Goal: Transaction & Acquisition: Purchase product/service

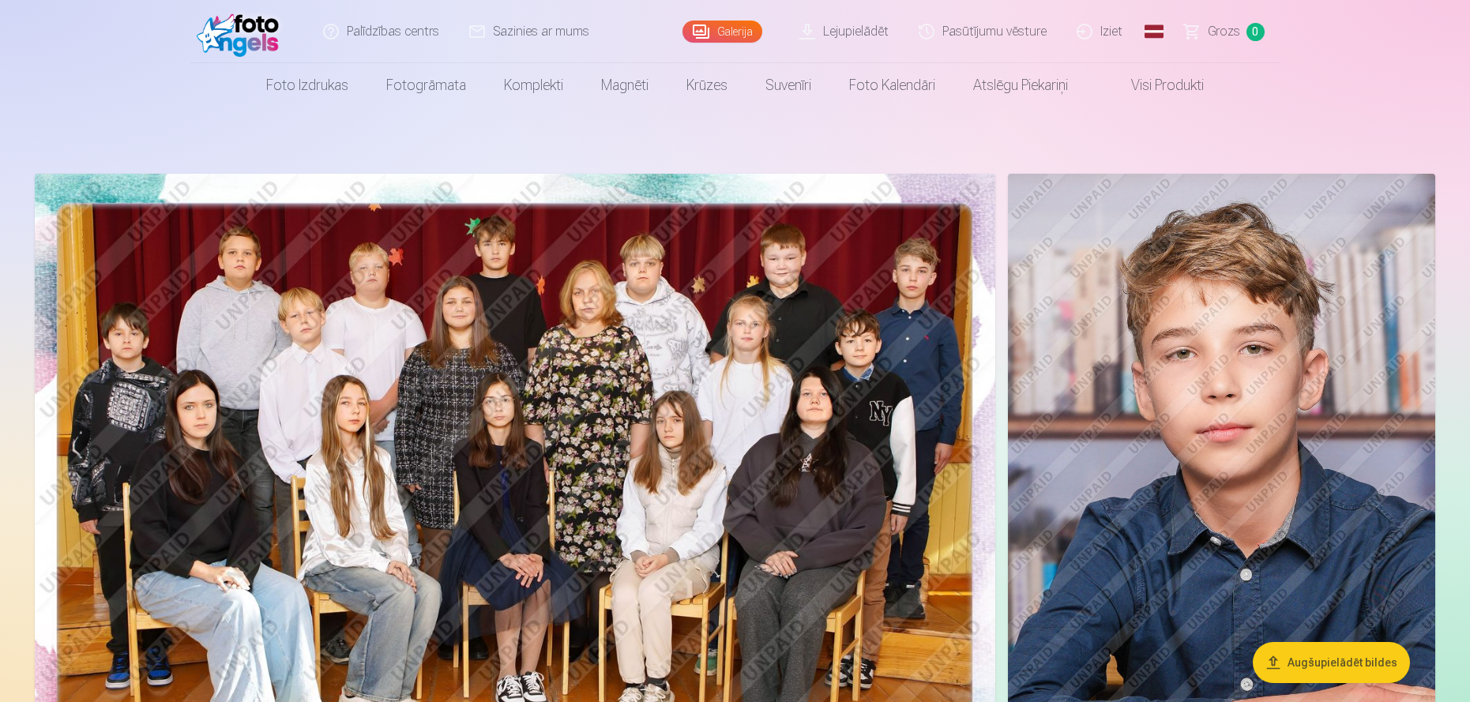
scroll to position [369, 0]
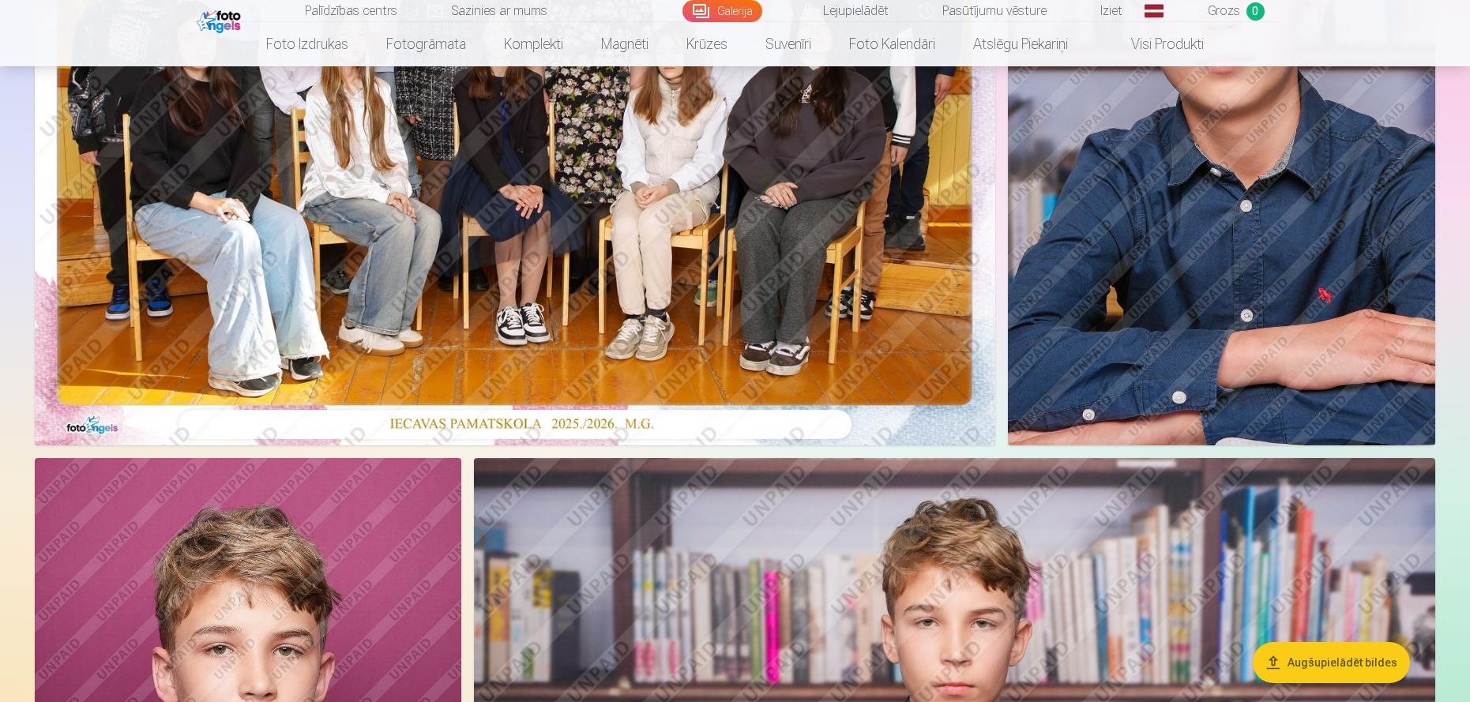
click at [604, 266] on img at bounding box center [515, 125] width 961 height 641
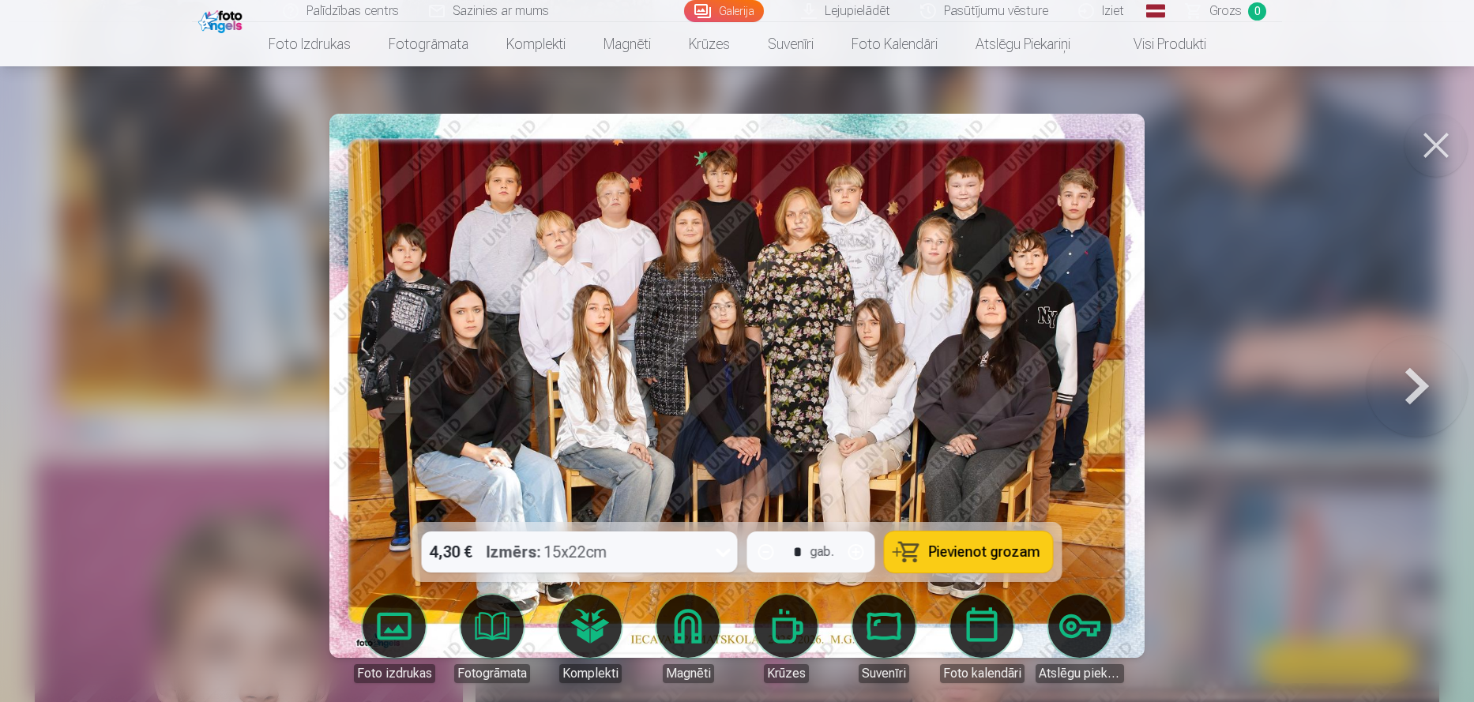
click at [976, 541] on button "Pievienot grozam" at bounding box center [969, 552] width 168 height 41
click at [1431, 143] on button at bounding box center [1436, 145] width 63 height 63
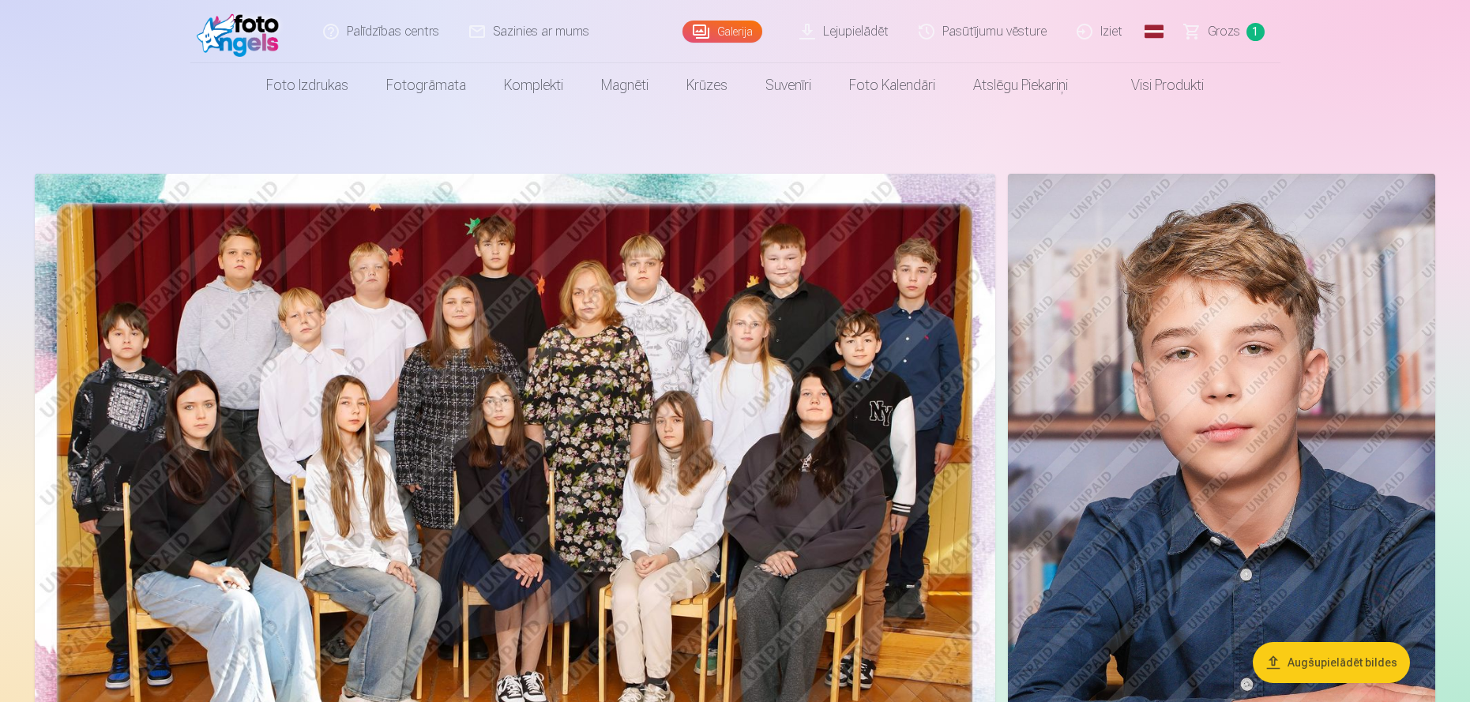
click at [1318, 451] on img at bounding box center [1221, 494] width 427 height 641
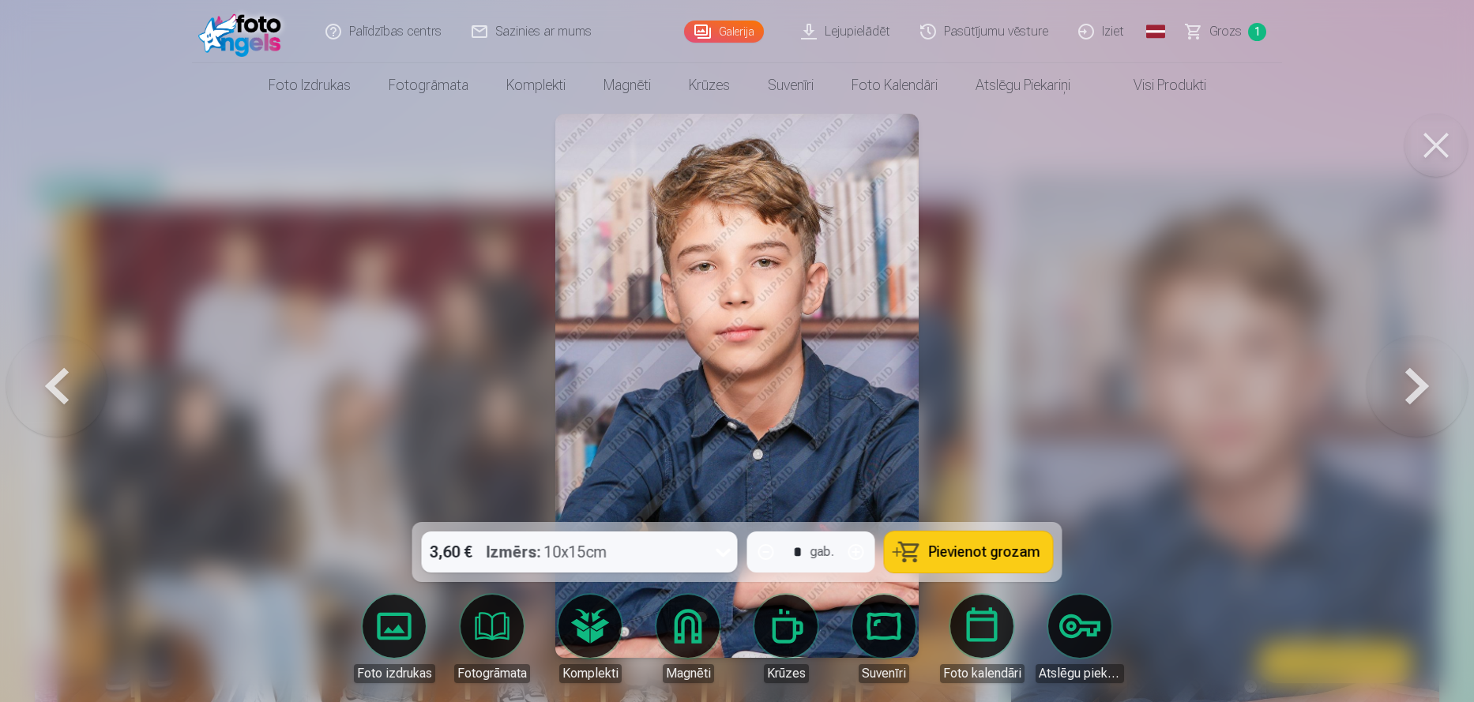
click at [988, 547] on span "Pievienot grozam" at bounding box center [984, 552] width 111 height 14
click at [1438, 141] on button at bounding box center [1436, 145] width 63 height 63
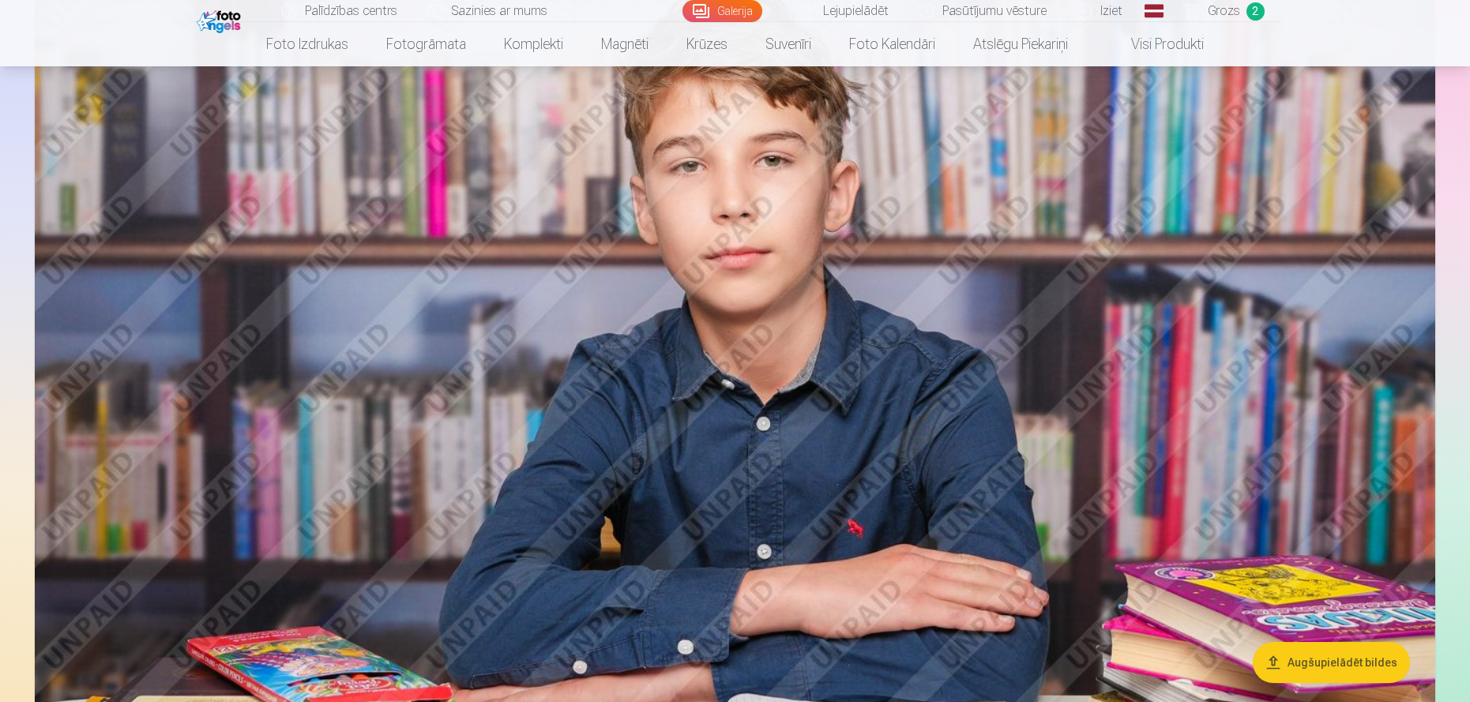
scroll to position [1389, 0]
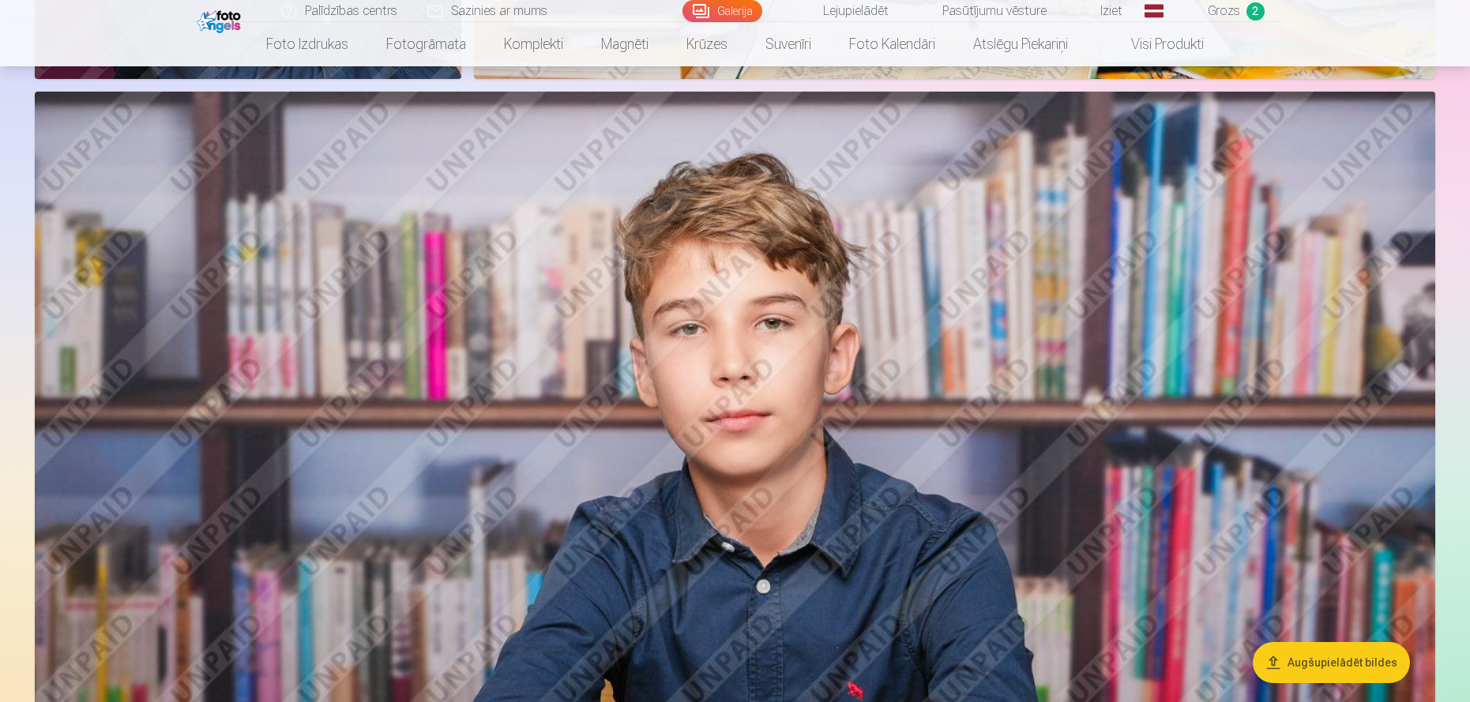
click at [739, 501] on img at bounding box center [735, 559] width 1401 height 934
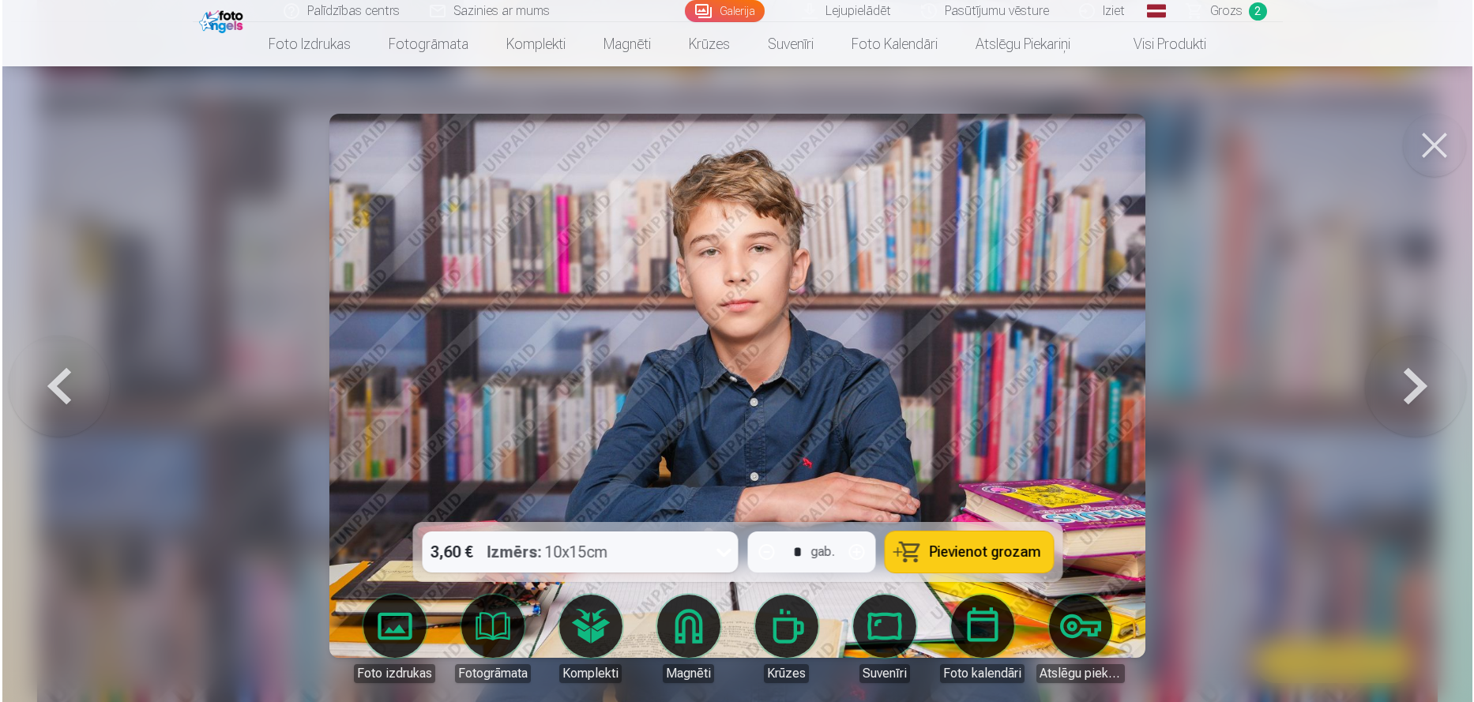
scroll to position [1391, 0]
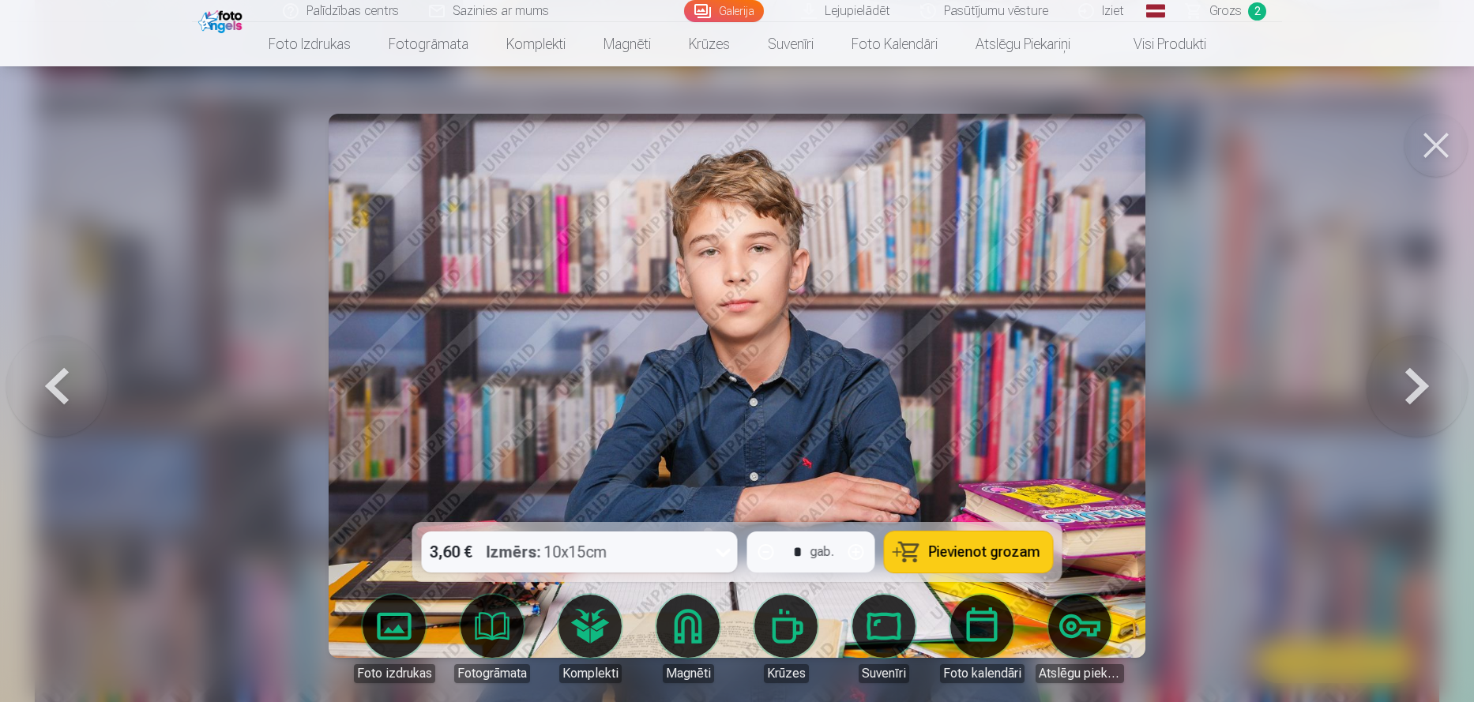
click at [970, 551] on span "Pievienot grozam" at bounding box center [984, 552] width 111 height 14
click at [50, 386] on button at bounding box center [56, 385] width 101 height 241
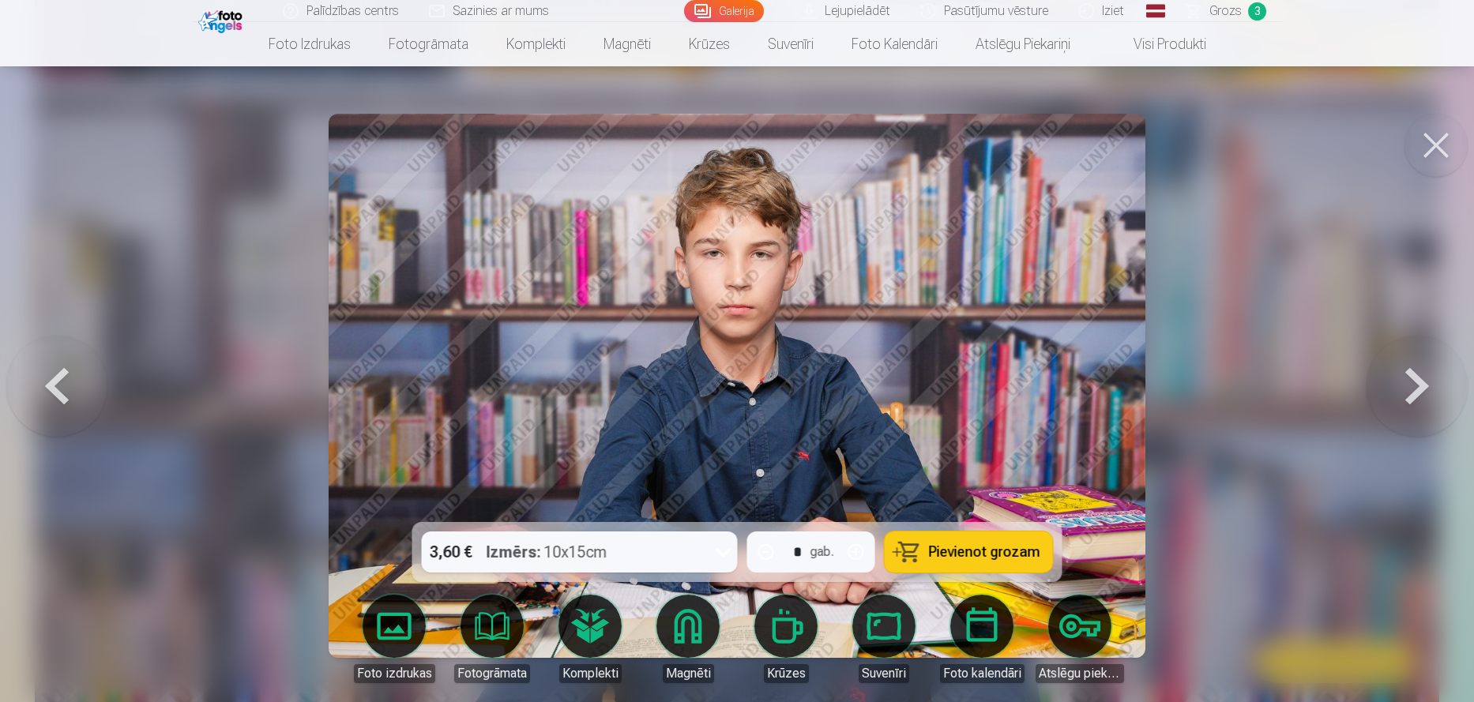
click at [49, 385] on button at bounding box center [56, 385] width 101 height 241
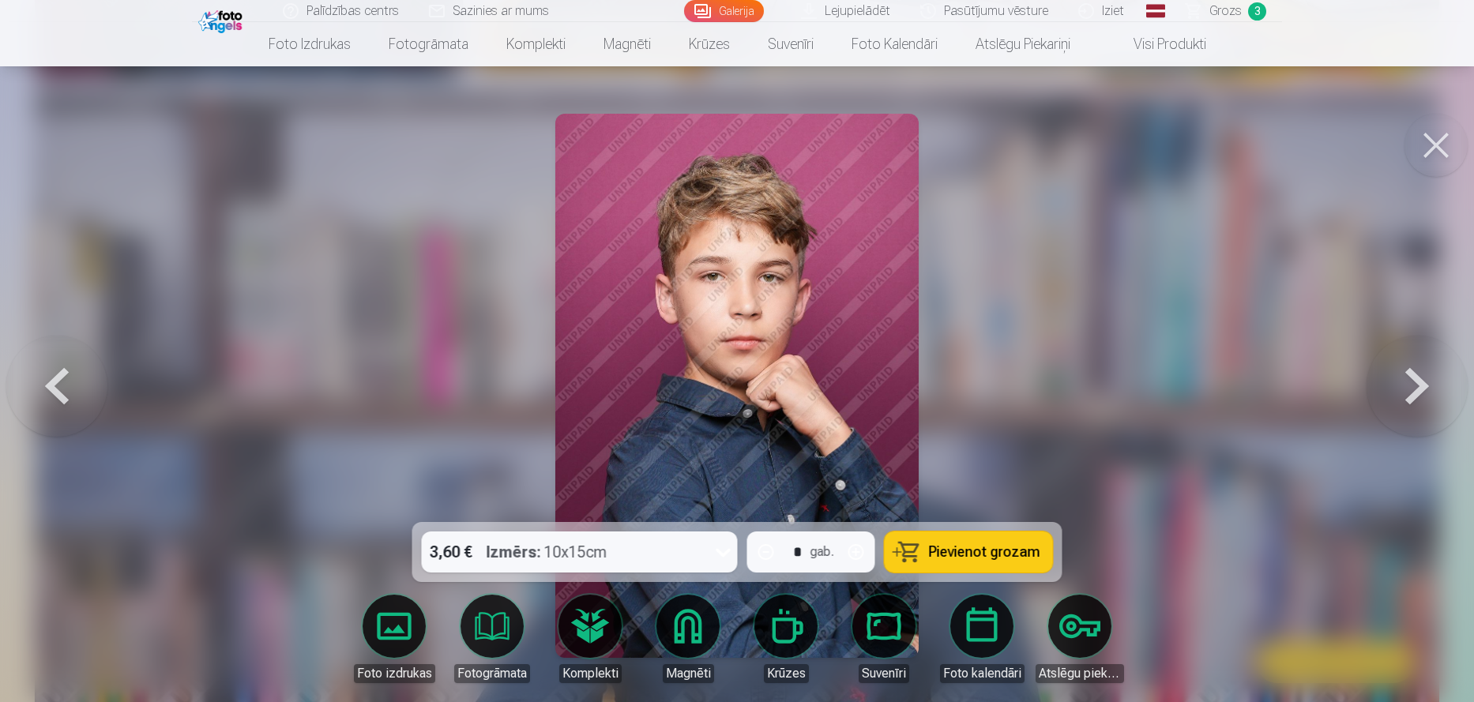
click at [49, 385] on button at bounding box center [56, 385] width 101 height 241
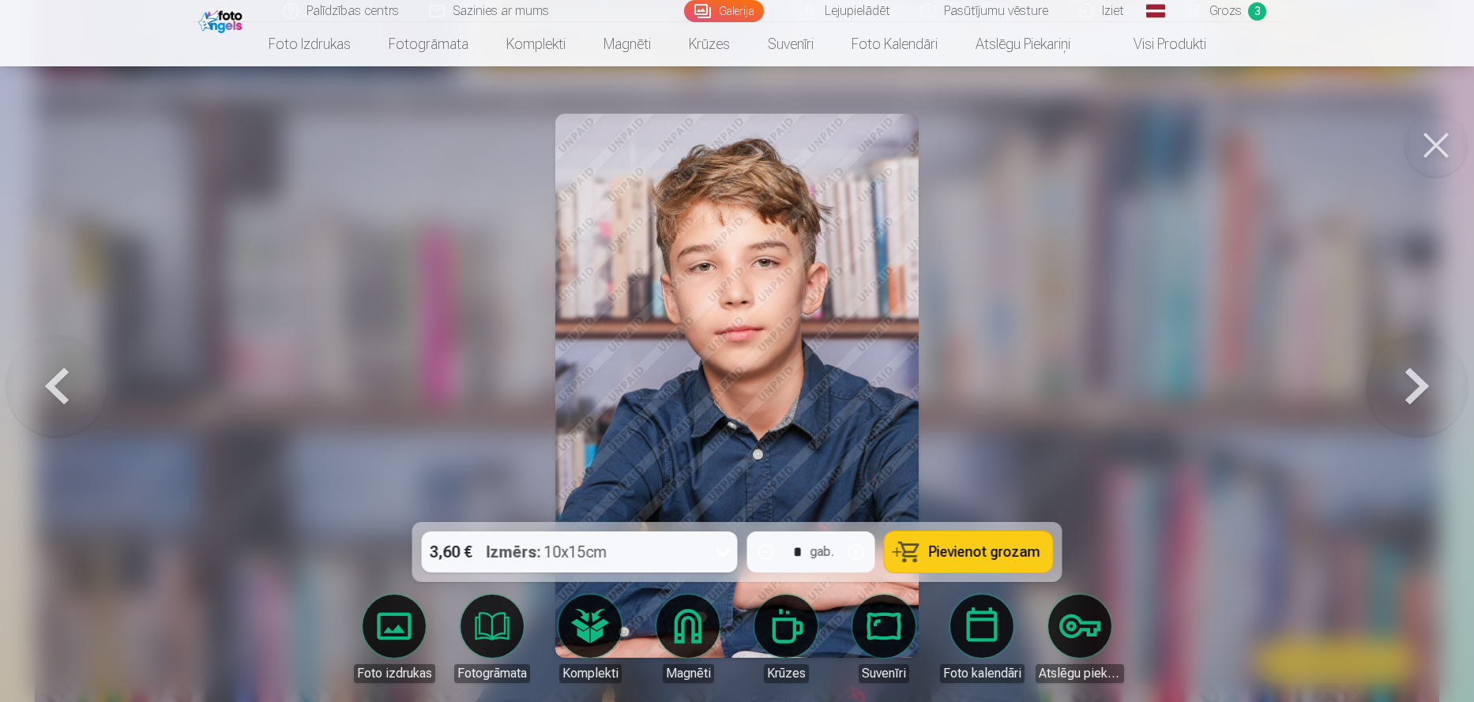
click at [57, 397] on button at bounding box center [56, 385] width 101 height 241
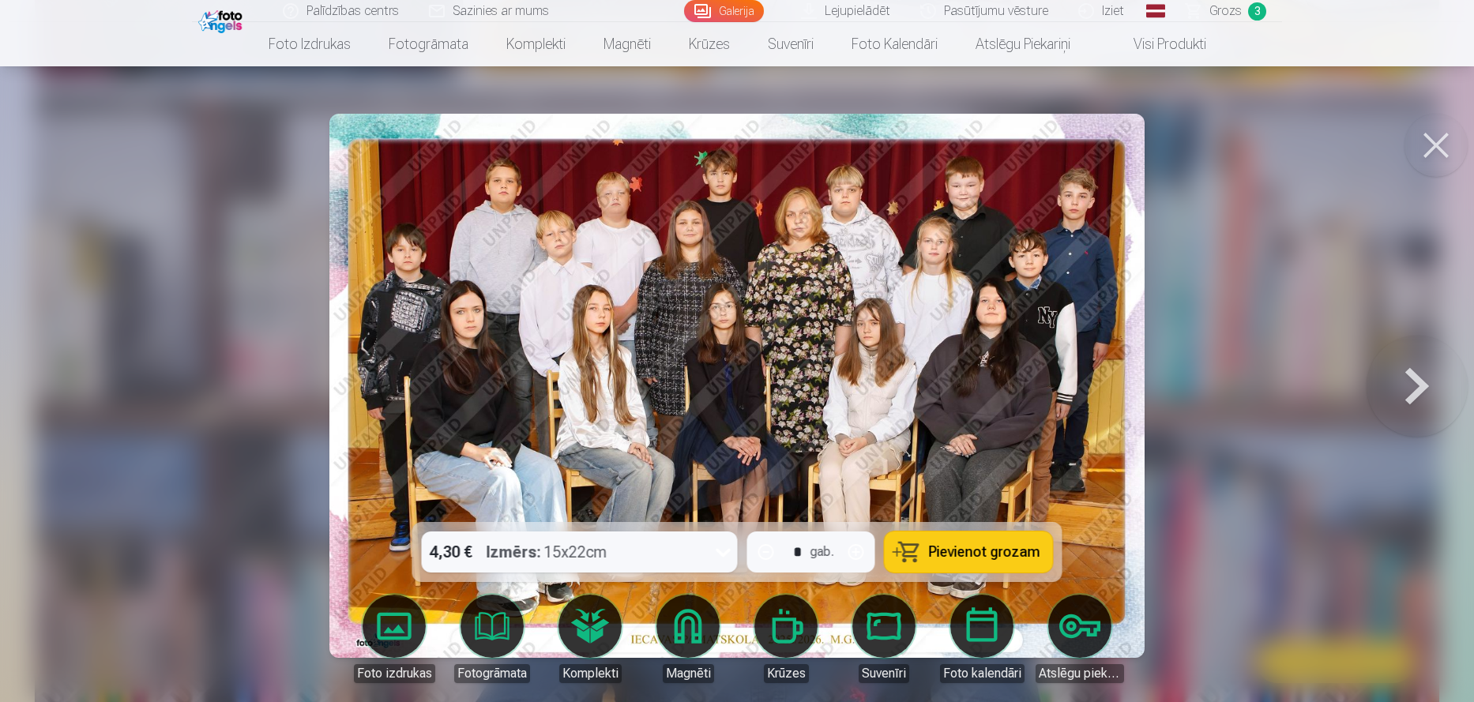
click at [1217, 12] on span "Grozs" at bounding box center [1225, 11] width 32 height 19
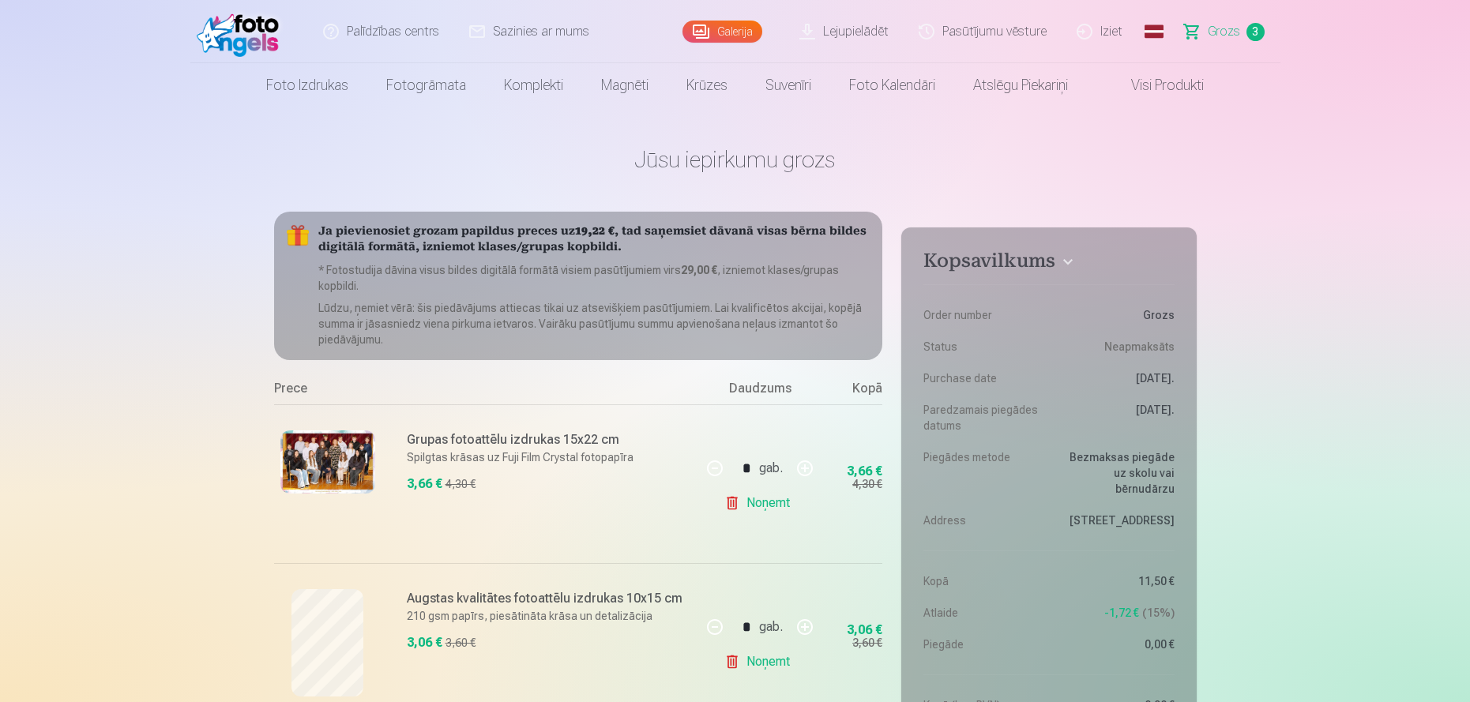
click at [863, 22] on link "Lejupielādēt" at bounding box center [844, 31] width 119 height 63
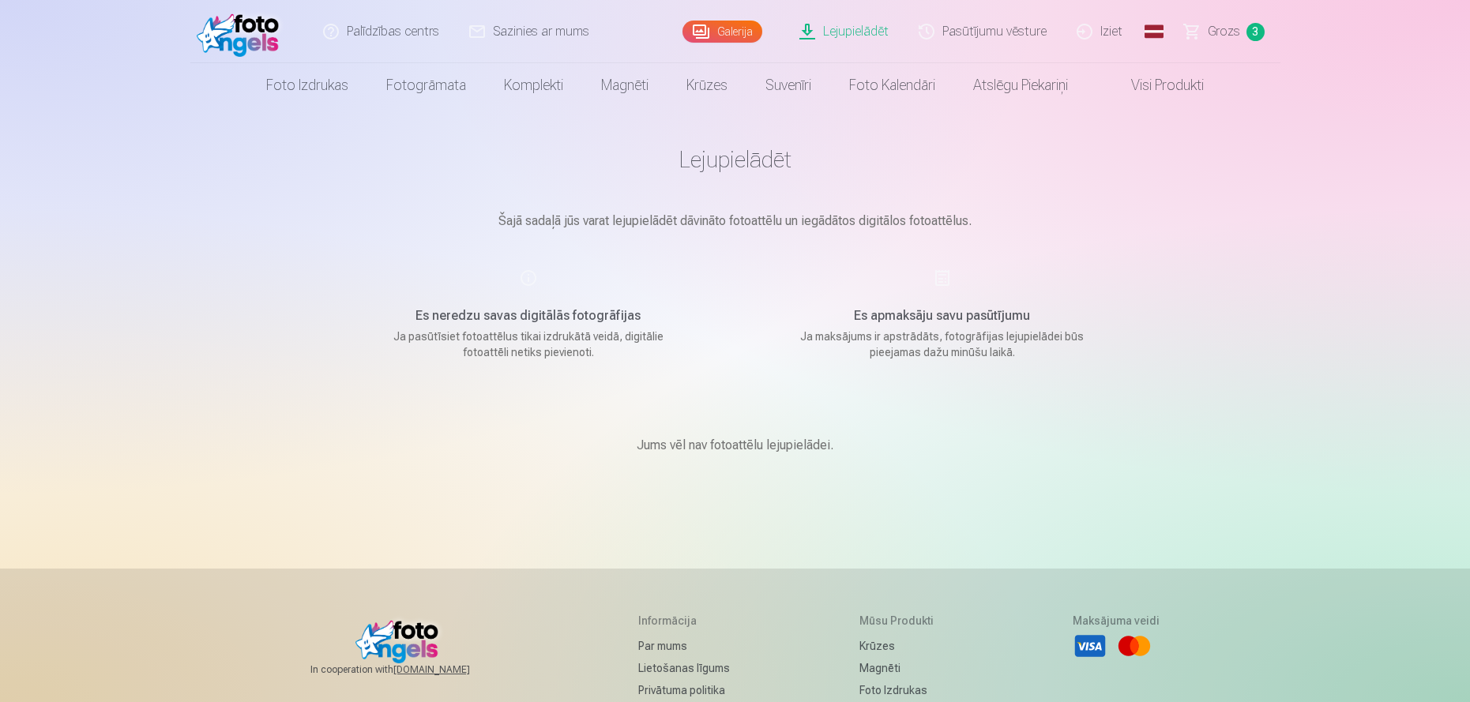
click at [1228, 33] on span "Grozs" at bounding box center [1224, 31] width 32 height 19
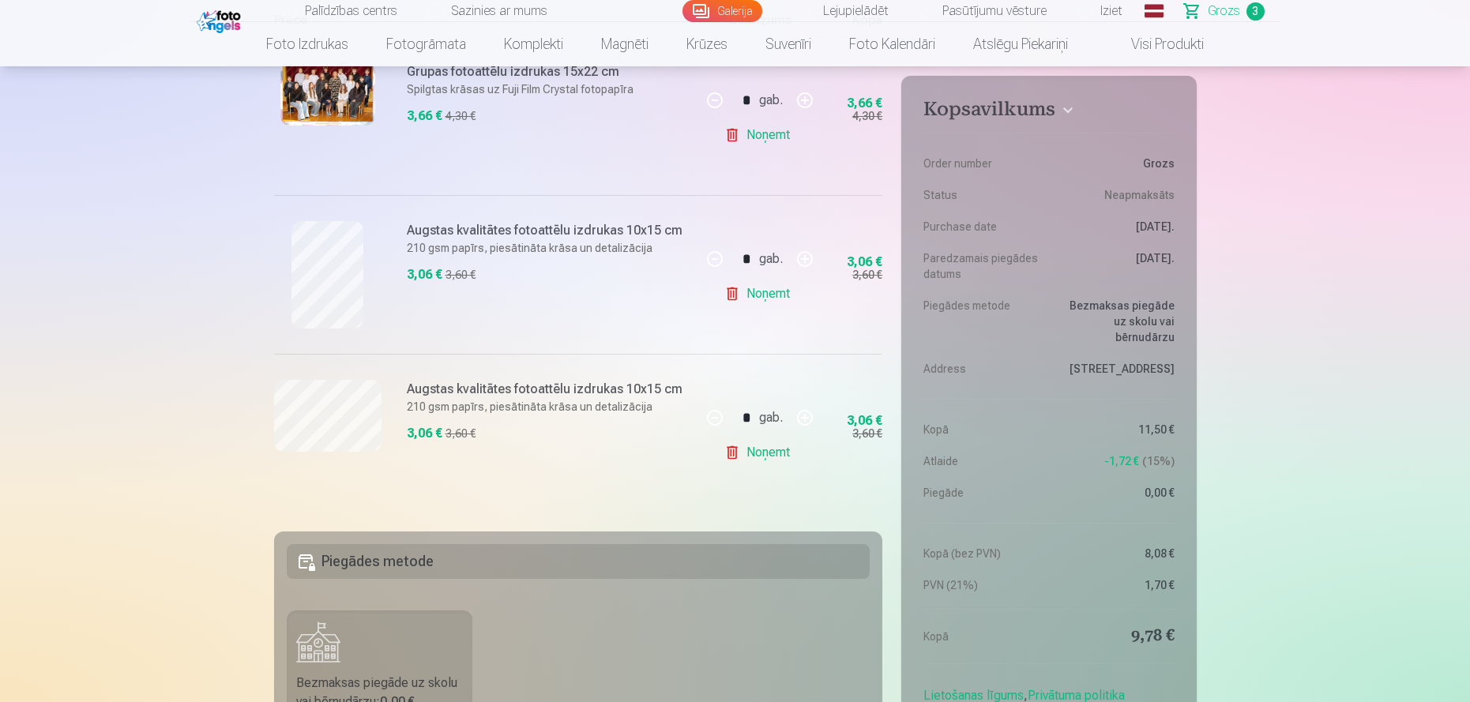
scroll to position [369, 0]
click at [809, 252] on button "button" at bounding box center [805, 258] width 38 height 38
type input "*"
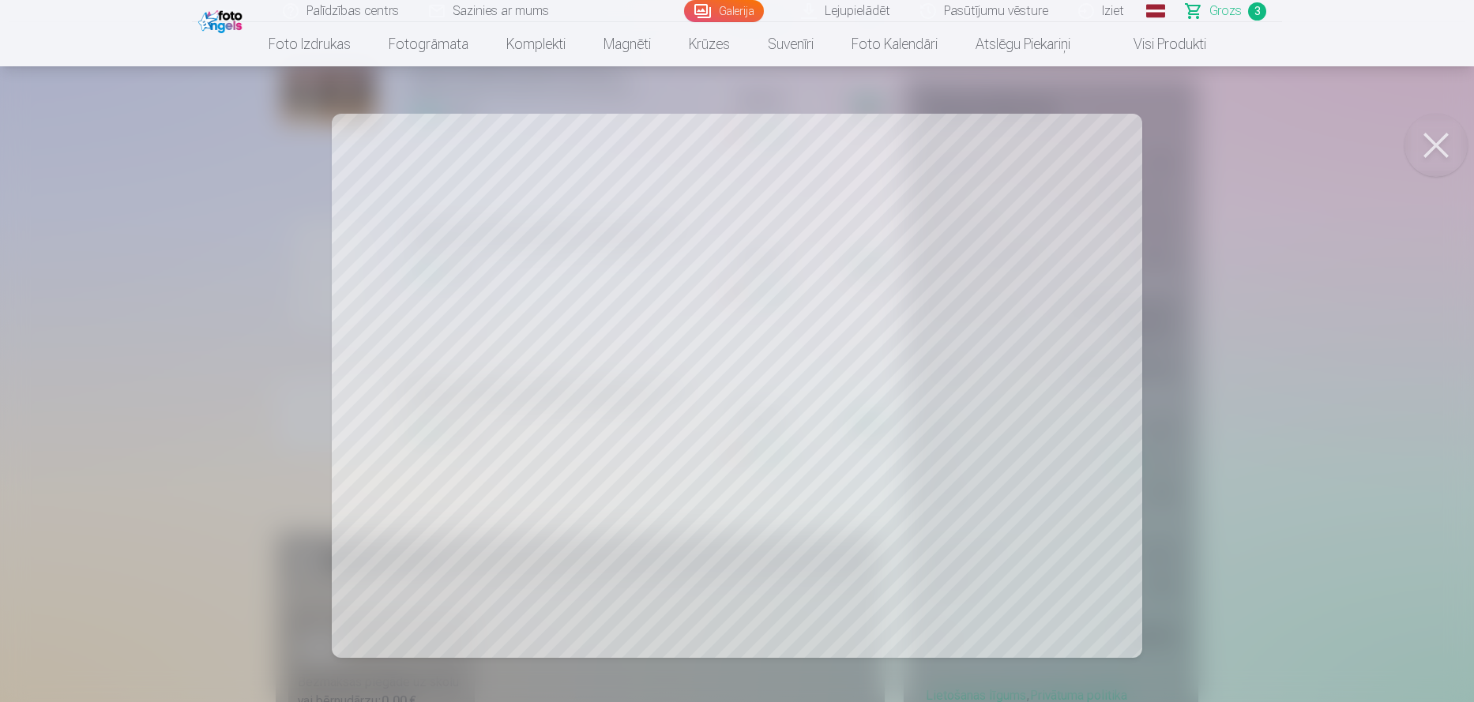
click at [1431, 145] on button at bounding box center [1436, 145] width 63 height 63
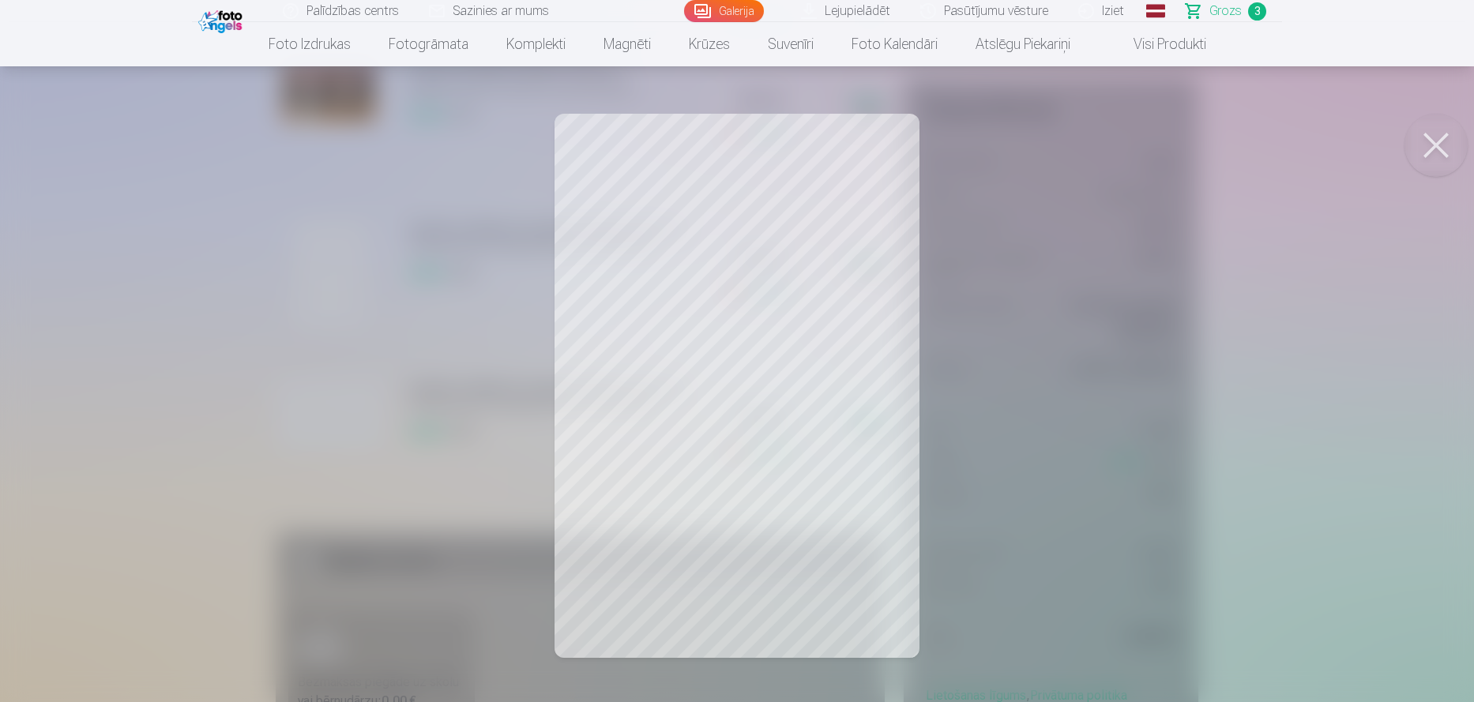
click at [1439, 150] on button at bounding box center [1436, 145] width 63 height 63
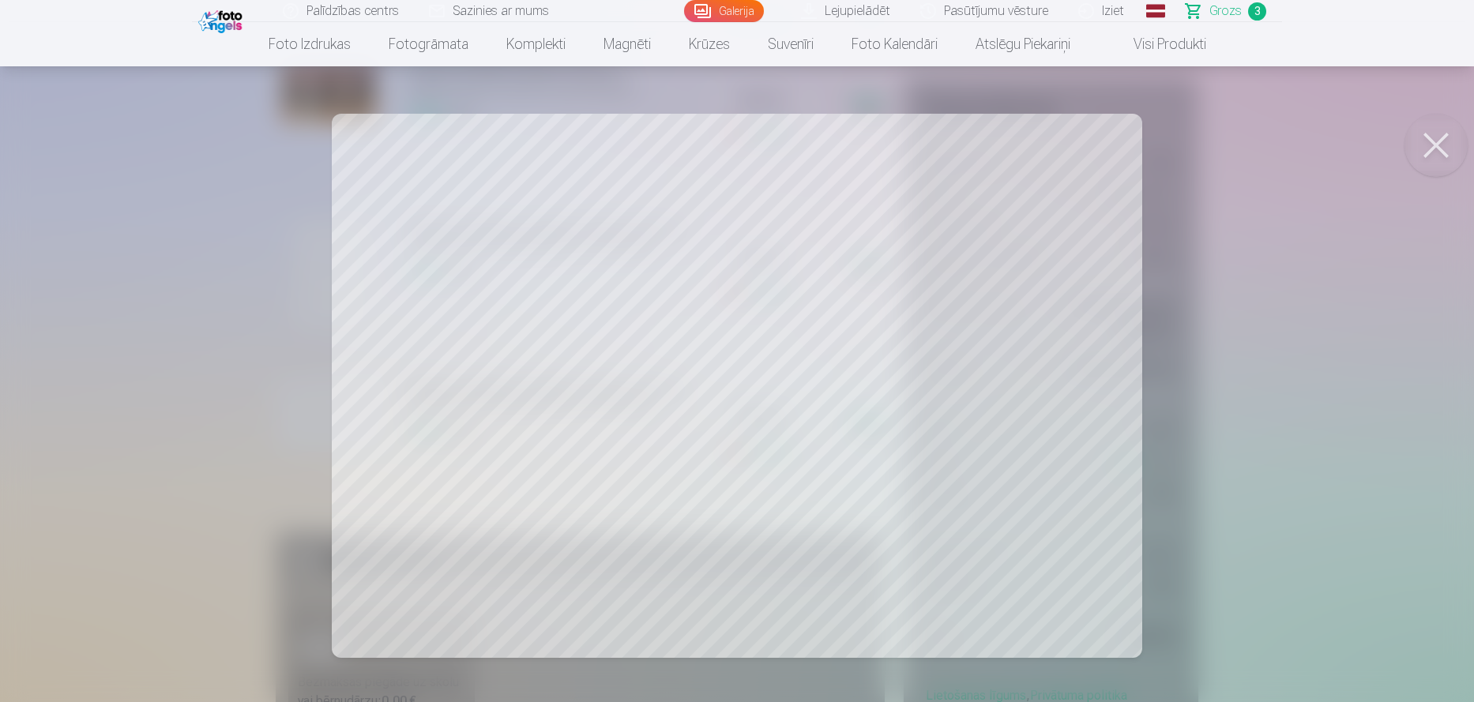
click at [1444, 145] on button at bounding box center [1436, 145] width 63 height 63
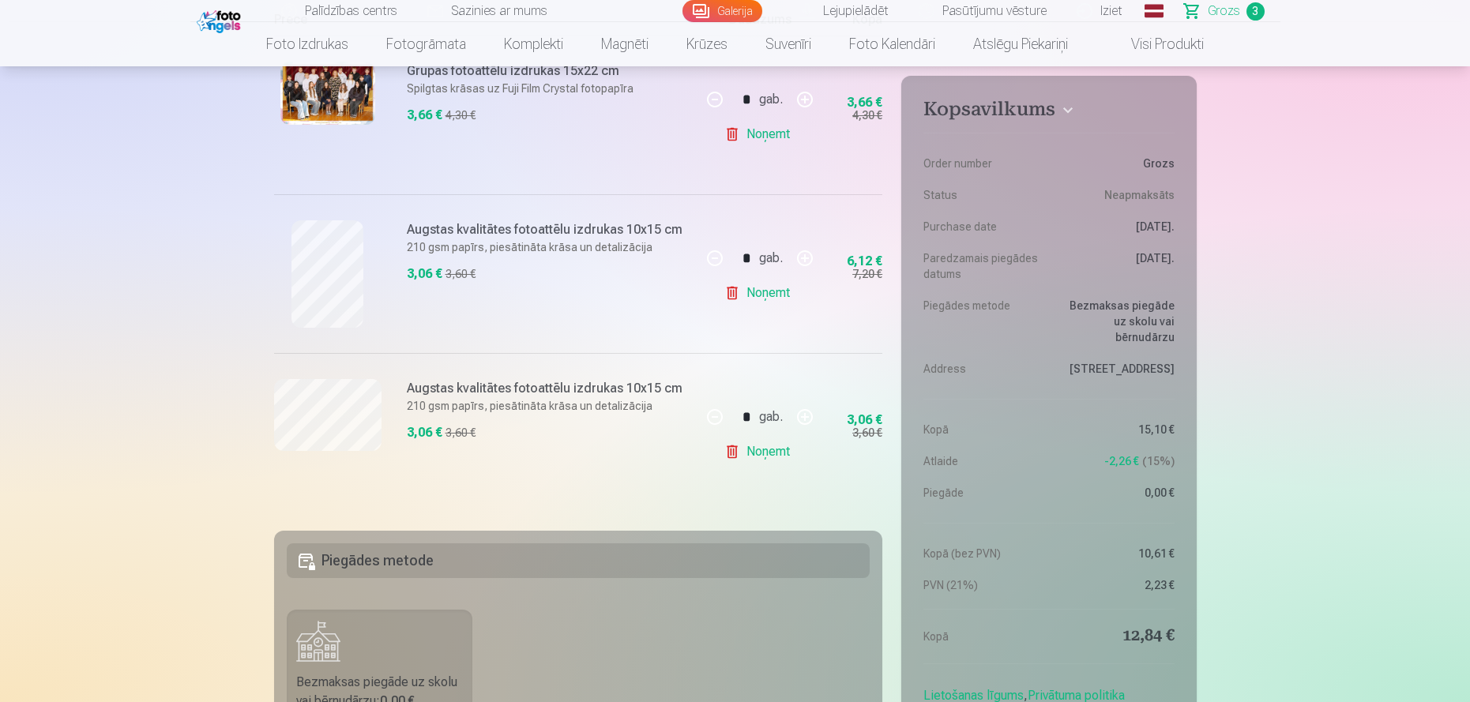
scroll to position [737, 0]
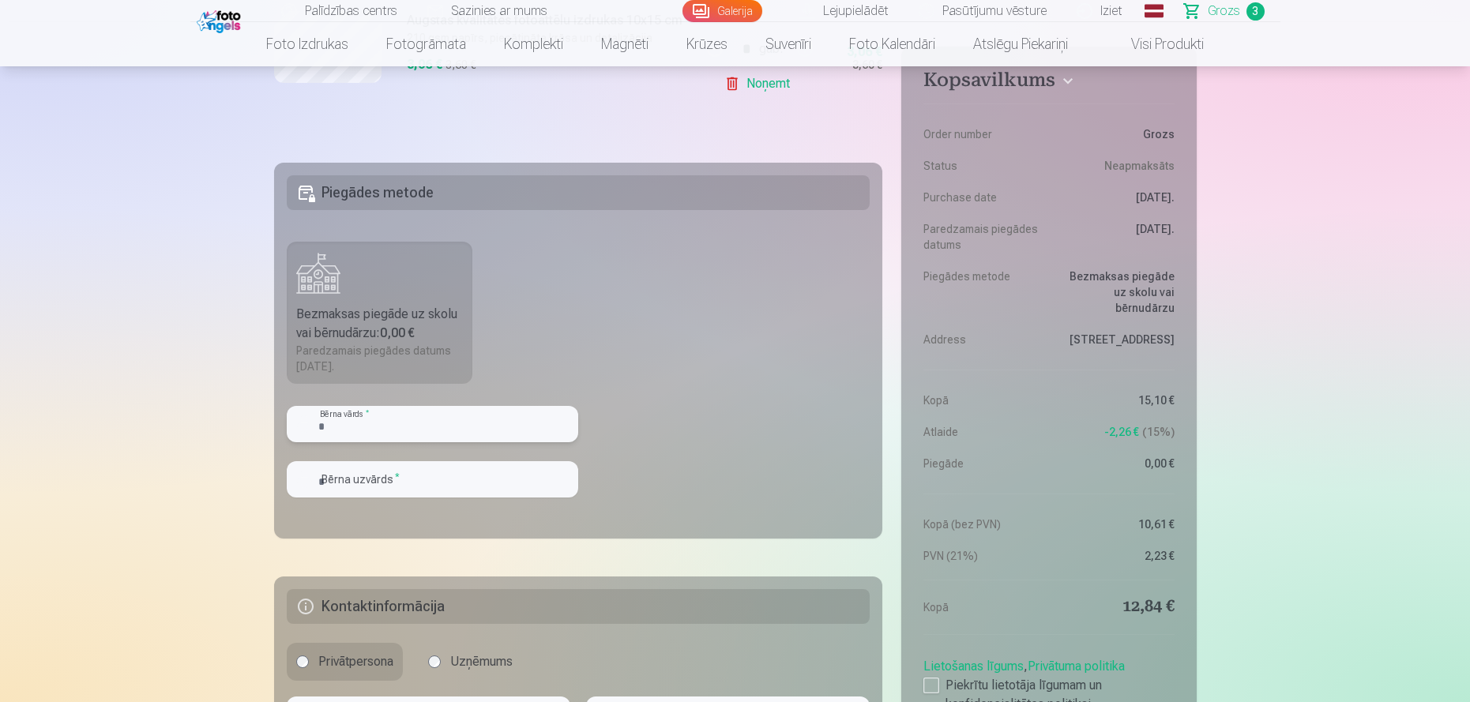
click at [393, 422] on input "text" at bounding box center [432, 424] width 291 height 36
type input "*"
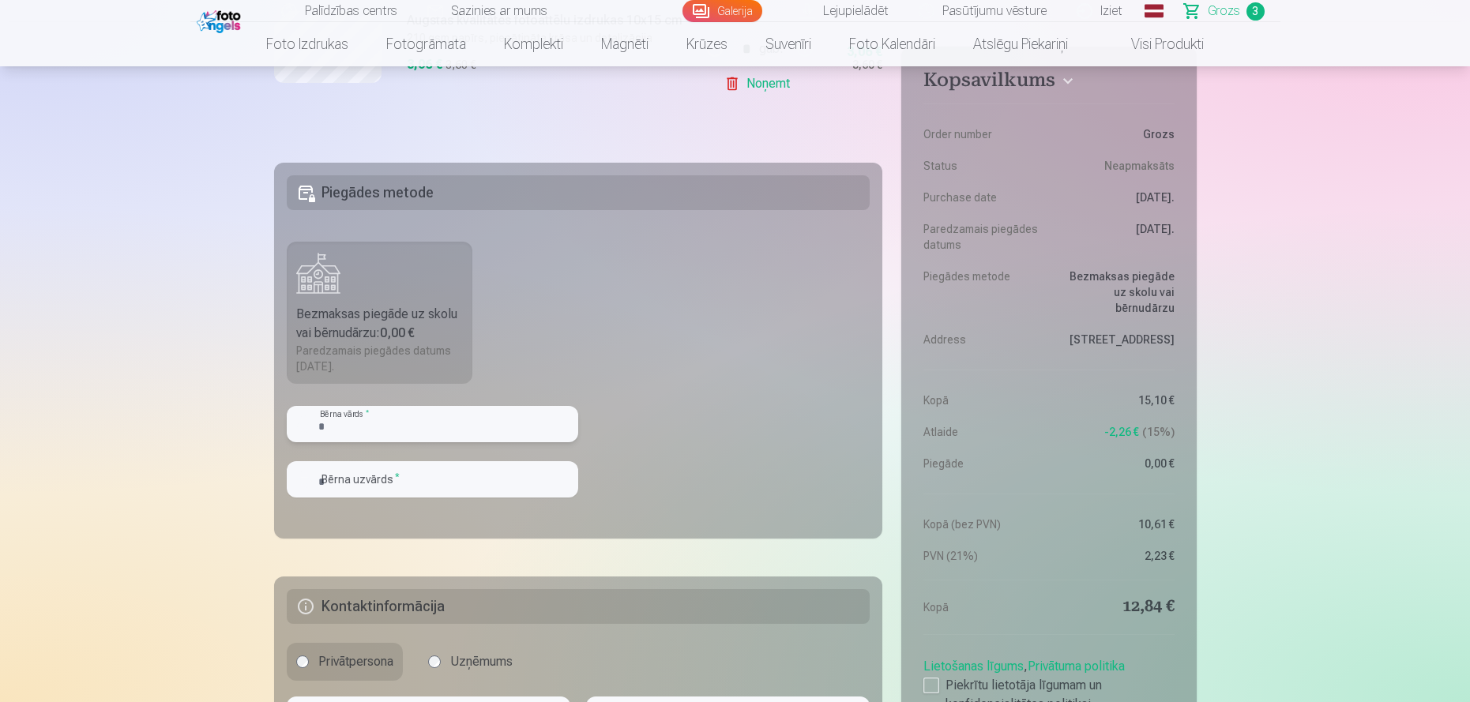
type input "*"
type input "******"
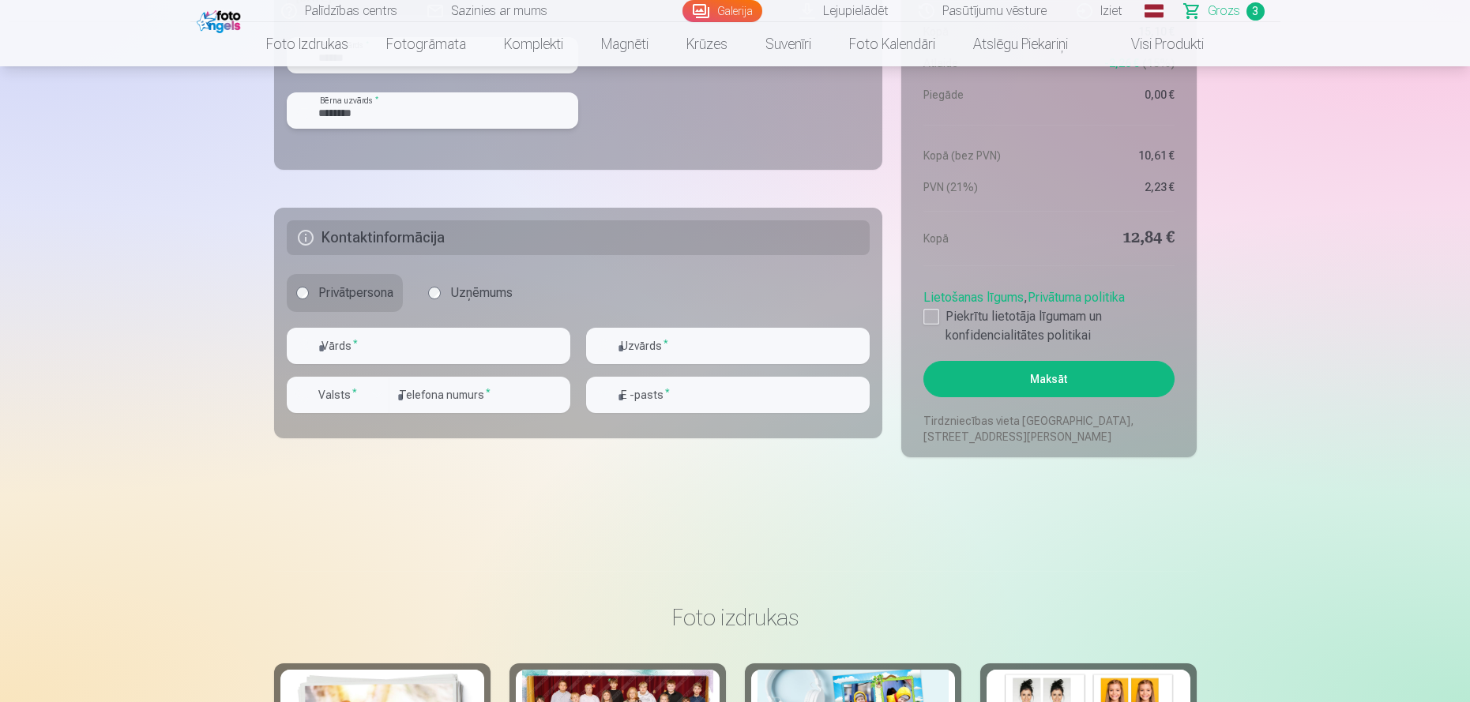
type input "********"
click at [444, 352] on input "text" at bounding box center [429, 346] width 284 height 36
type input "****"
click at [664, 345] on input "text" at bounding box center [728, 346] width 284 height 36
type input "*******"
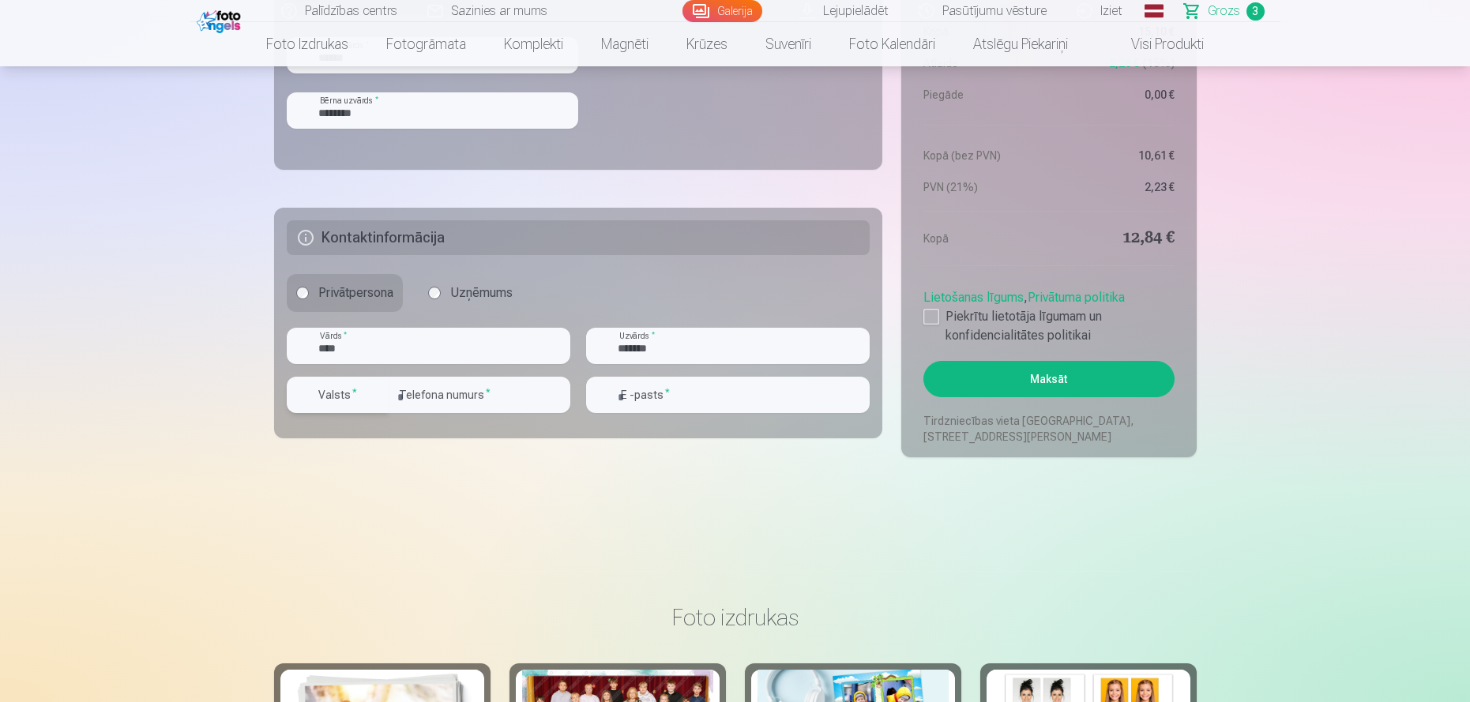
click at [324, 389] on label "Valsts *" at bounding box center [337, 395] width 51 height 16
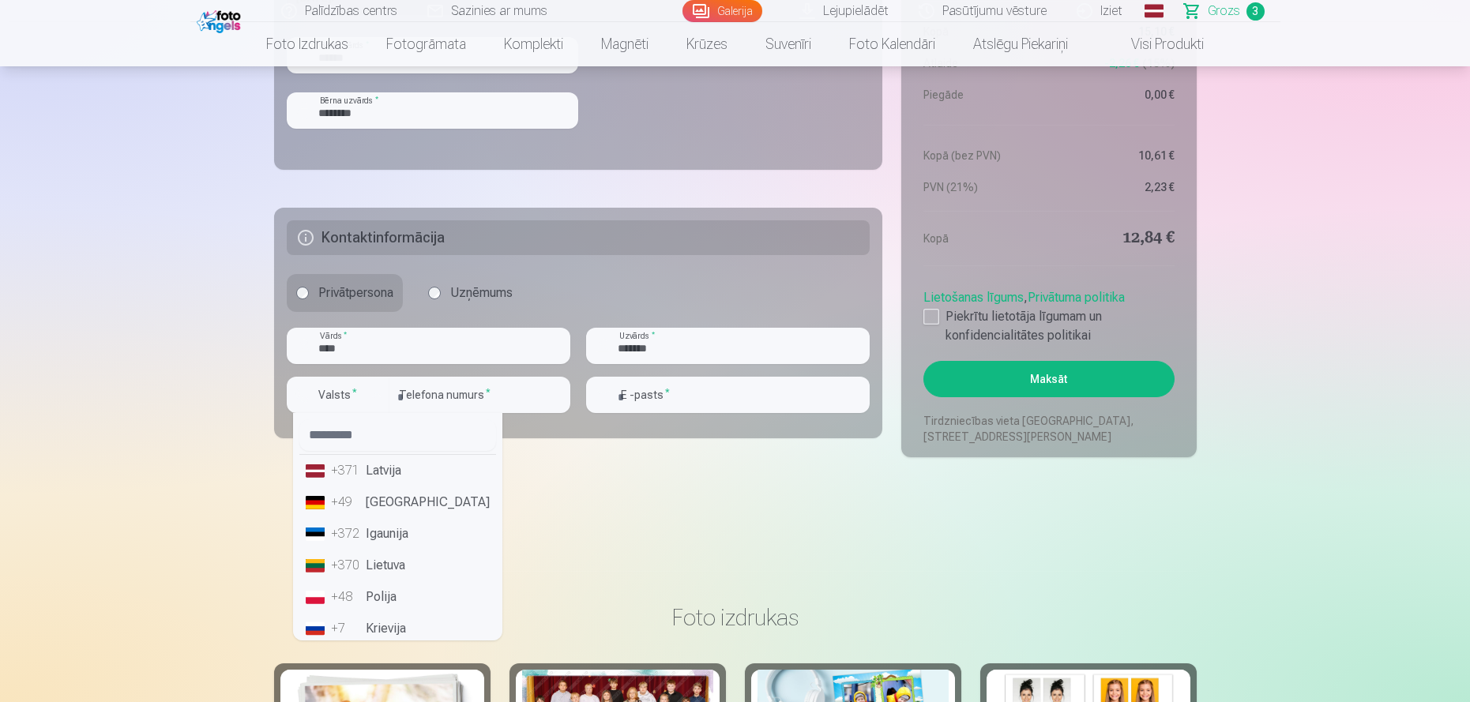
click at [365, 464] on li "+371 Latvija" at bounding box center [397, 471] width 197 height 32
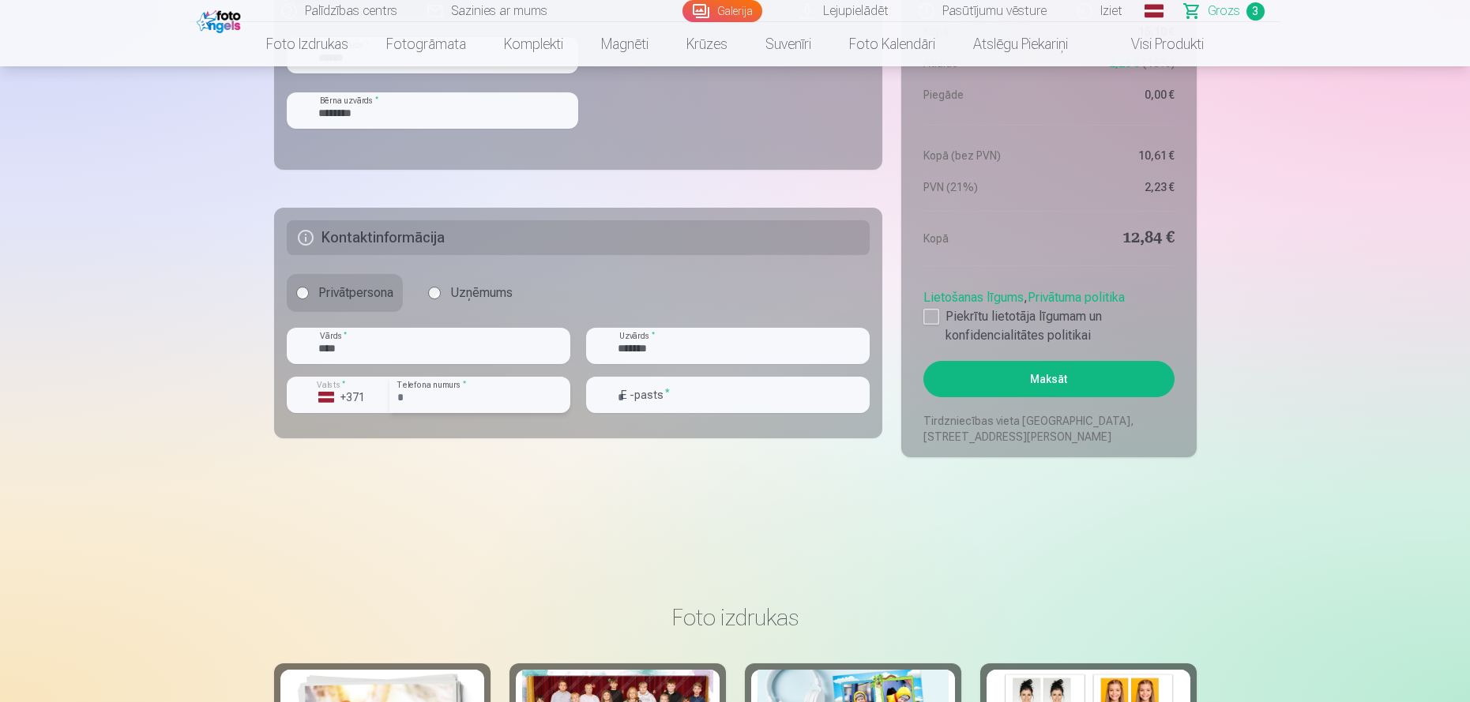
click at [434, 393] on input "number" at bounding box center [479, 395] width 181 height 36
type input "********"
click at [716, 393] on input "email" at bounding box center [728, 395] width 284 height 36
type input "**********"
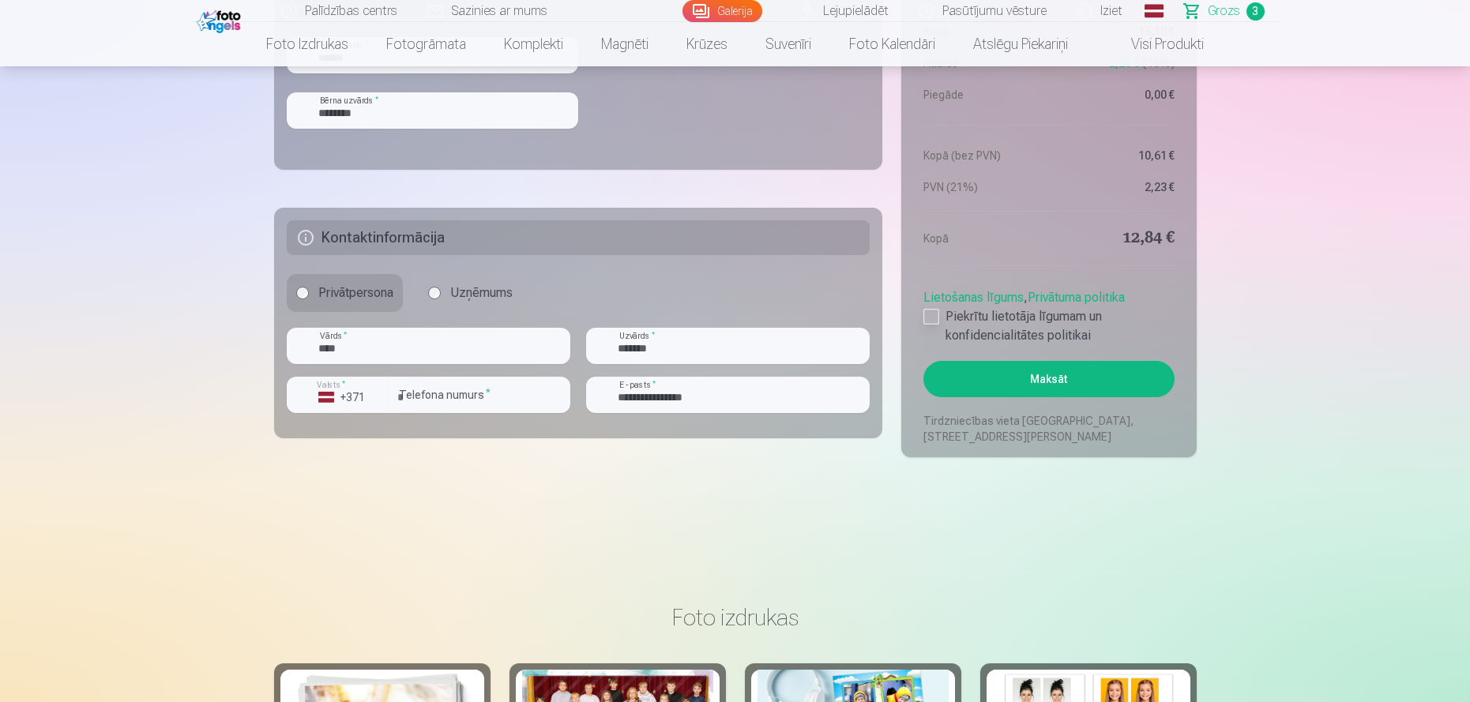
click at [931, 313] on div at bounding box center [931, 317] width 16 height 16
click at [1041, 375] on button "Maksāt" at bounding box center [1048, 379] width 250 height 36
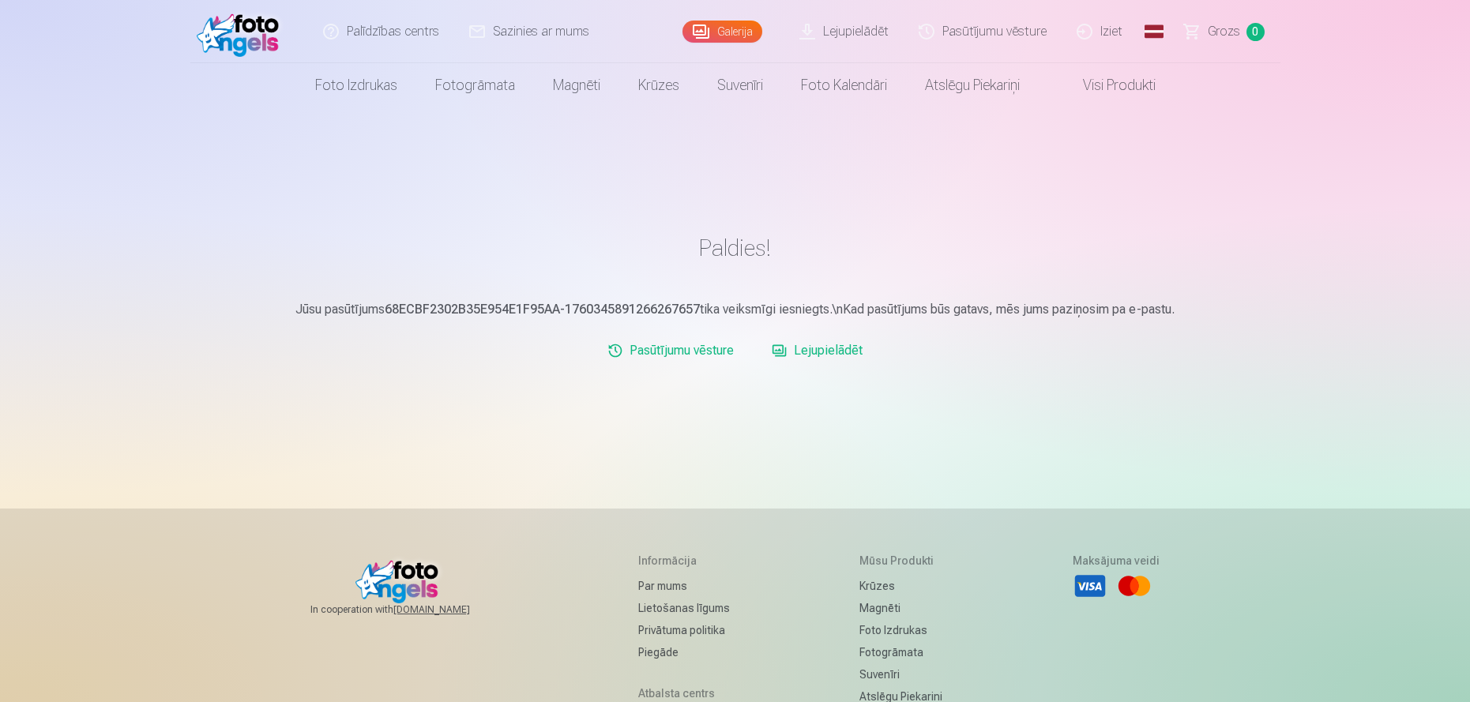
click at [1109, 32] on link "Iziet" at bounding box center [1101, 31] width 76 height 63
